Goal: Information Seeking & Learning: Learn about a topic

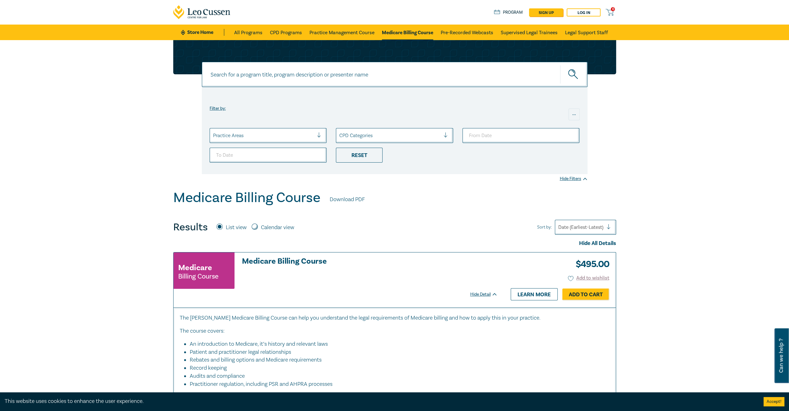
click at [196, 13] on icon at bounding box center [202, 12] width 58 height 14
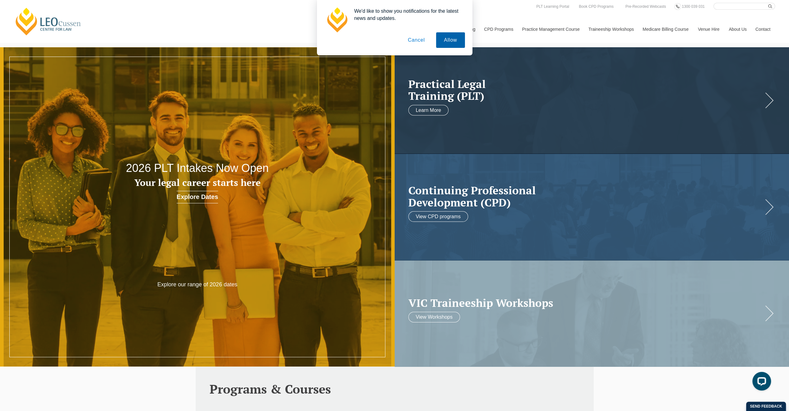
click at [451, 37] on button "Allow" at bounding box center [450, 40] width 29 height 16
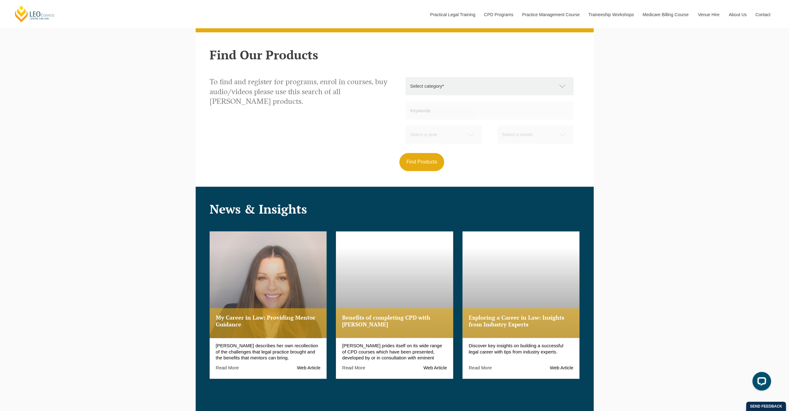
scroll to position [746, 0]
